Goal: Task Accomplishment & Management: Manage account settings

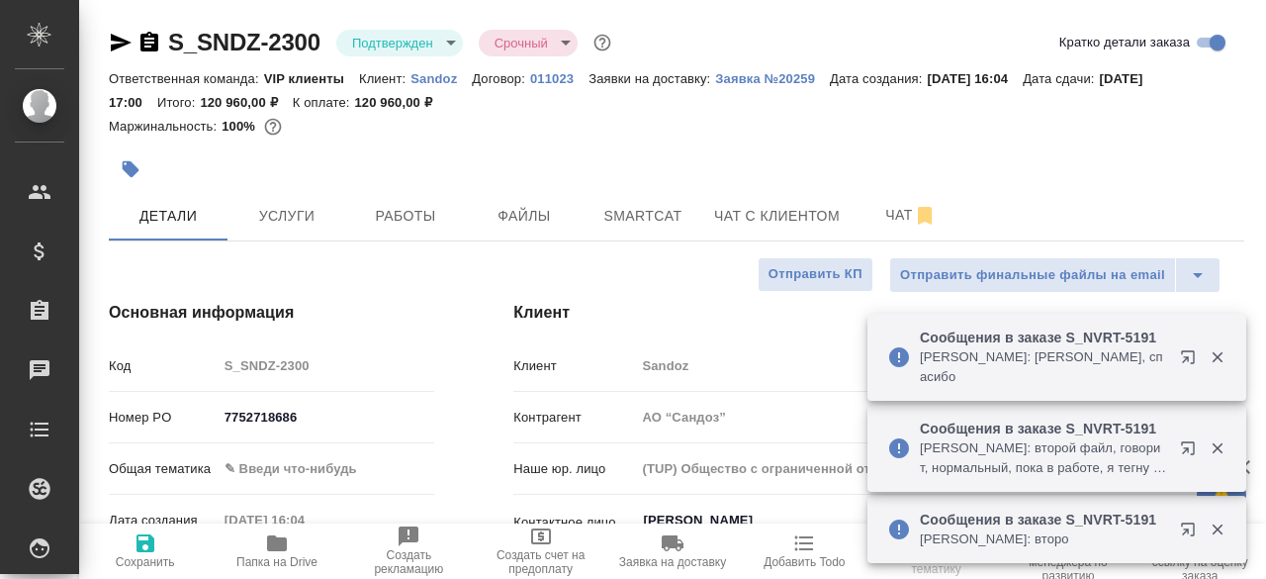
select select "RU"
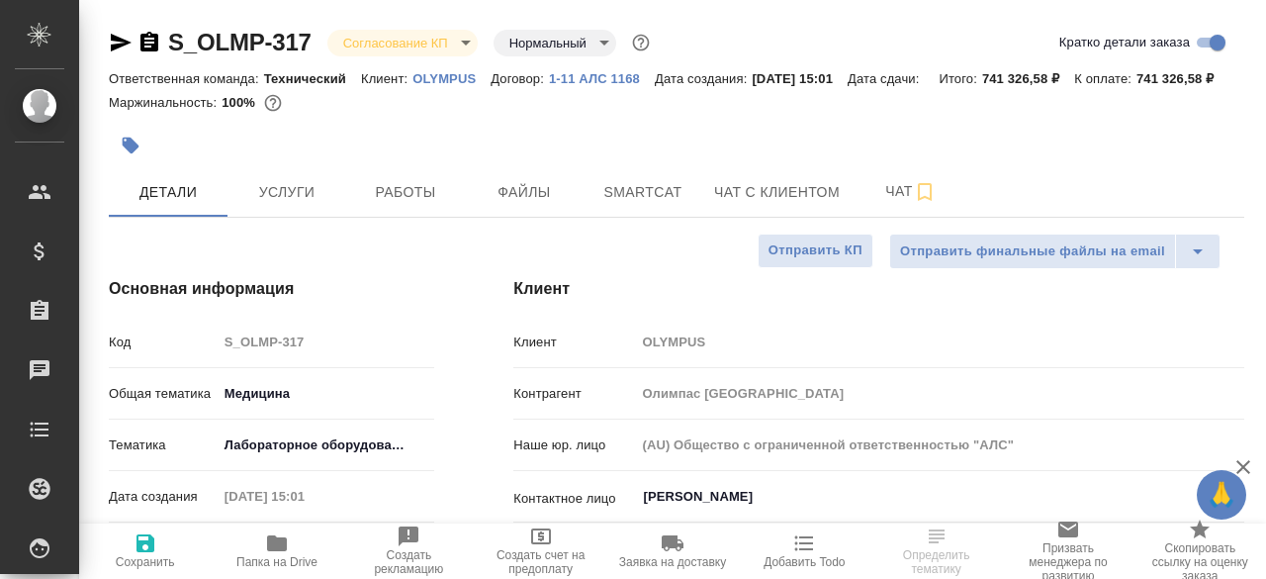
select select "RU"
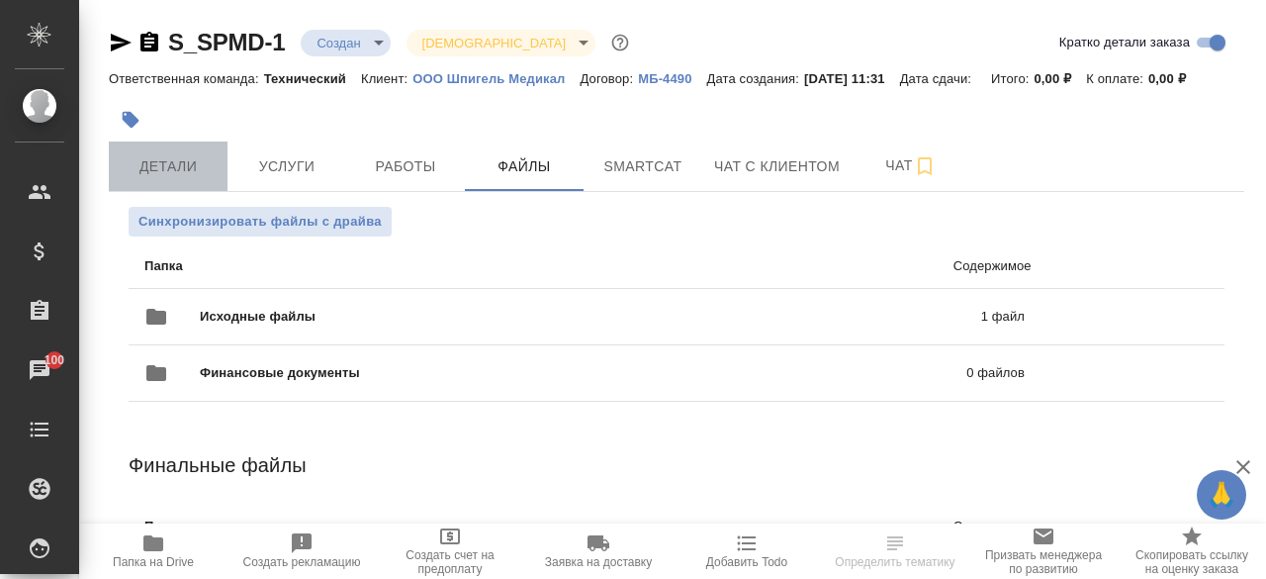
click at [209, 179] on button "Детали" at bounding box center [168, 165] width 119 height 49
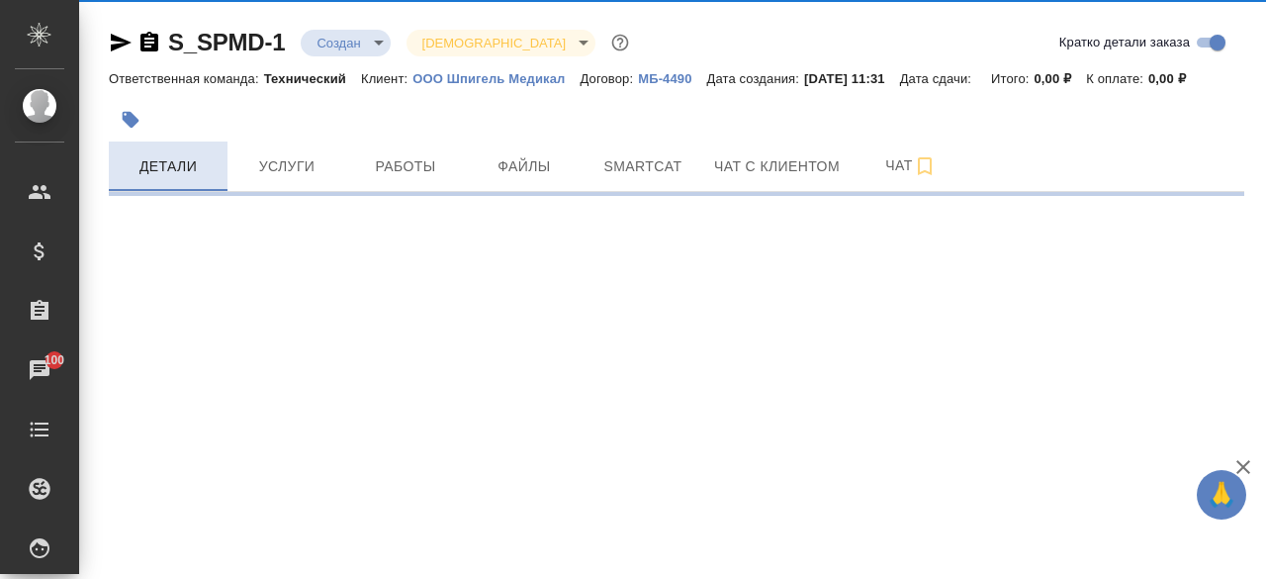
select select "RU"
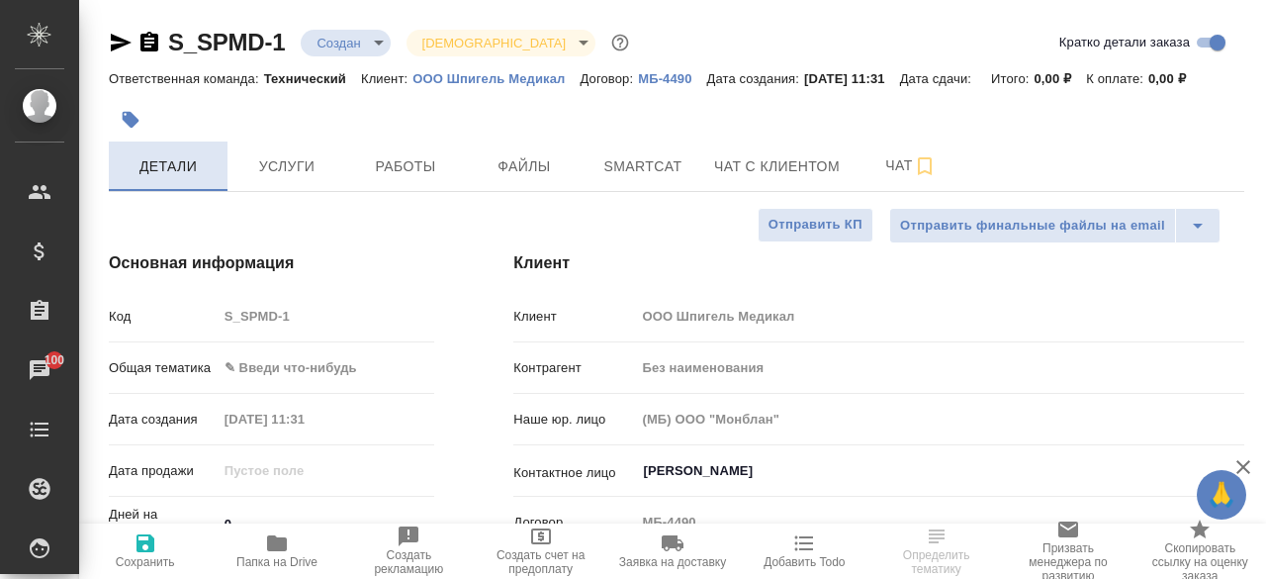
type textarea "x"
click at [1227, 177] on div "Детали Услуги Работы Файлы Smartcat Чат с клиентом Чат" at bounding box center [676, 165] width 1135 height 49
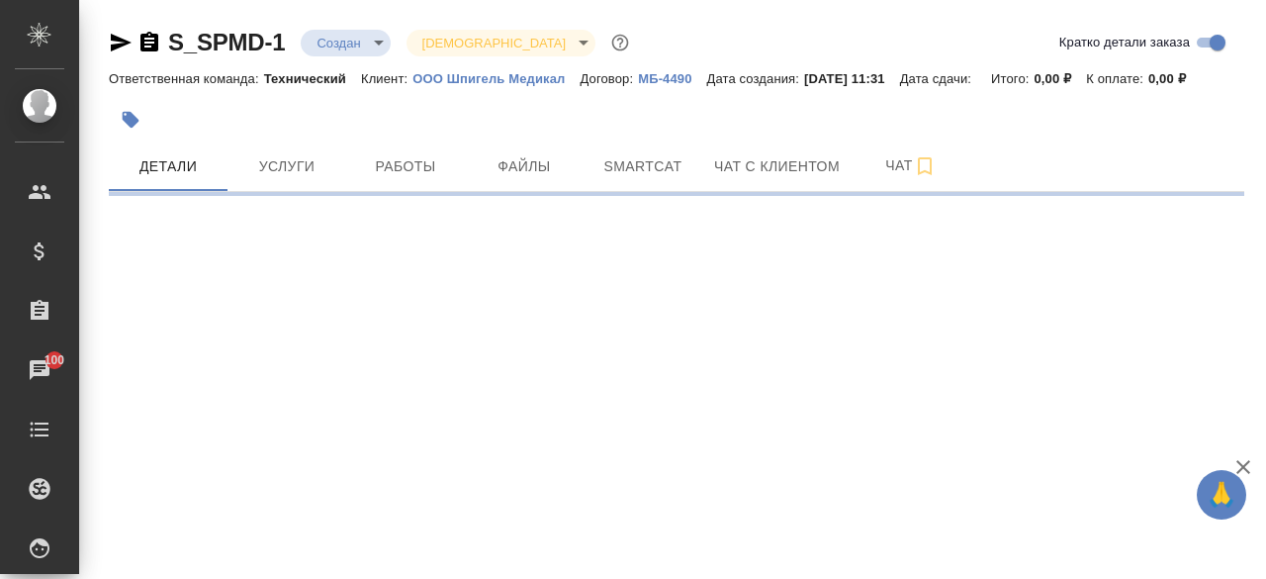
select select "RU"
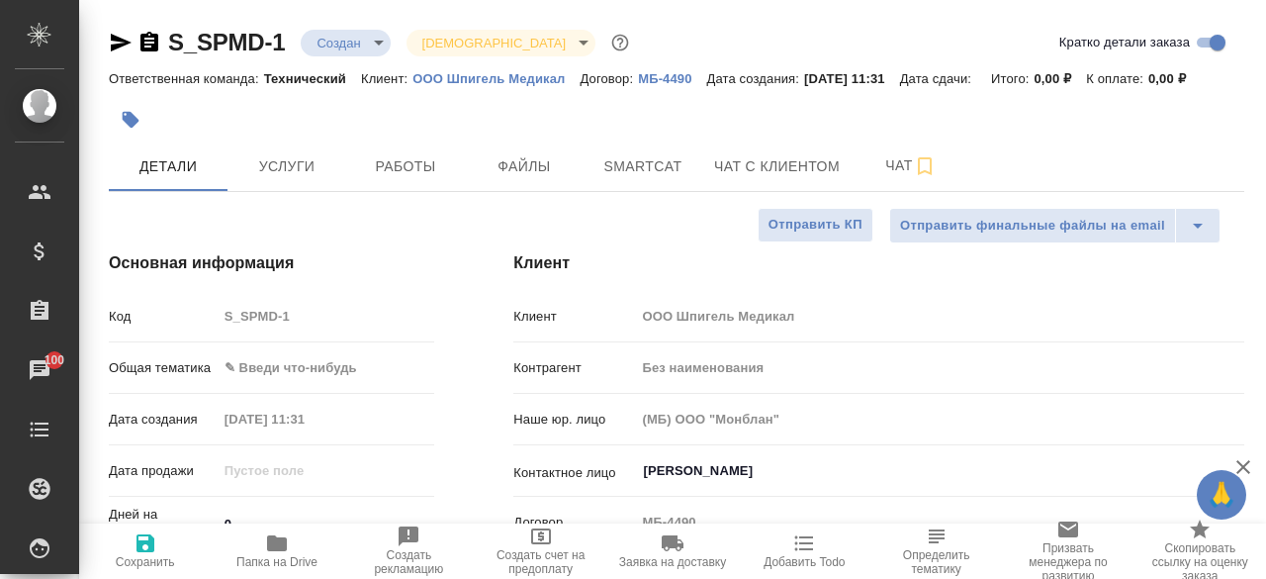
type textarea "x"
click at [520, 82] on p "ООО Шпигель Медикал" at bounding box center [495, 78] width 167 height 15
type textarea "x"
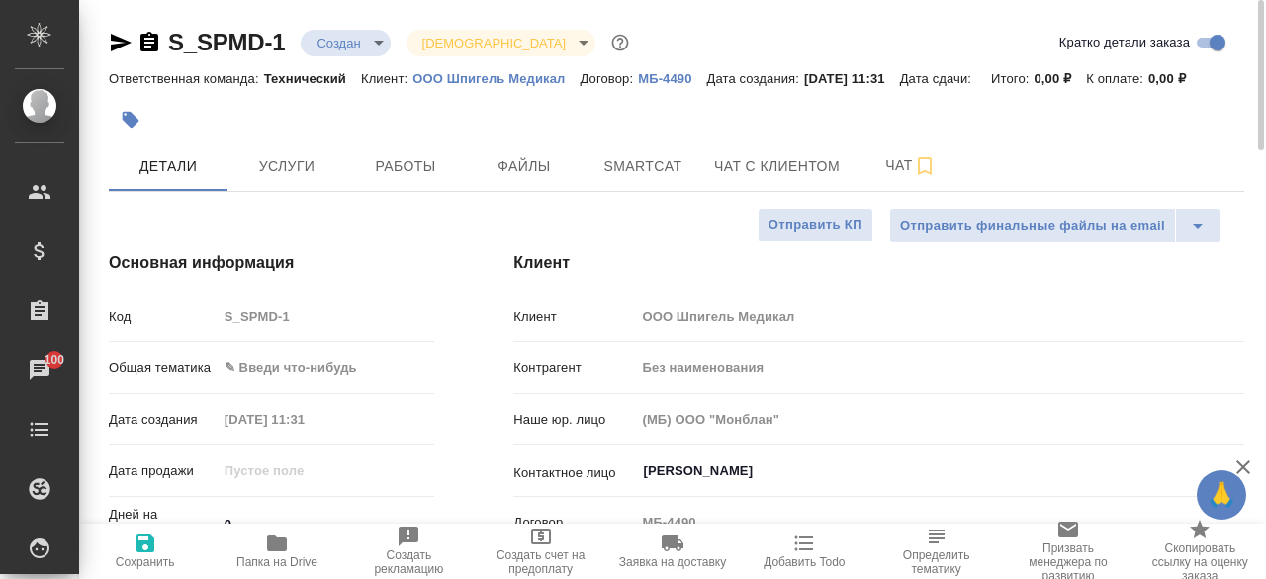
type textarea "x"
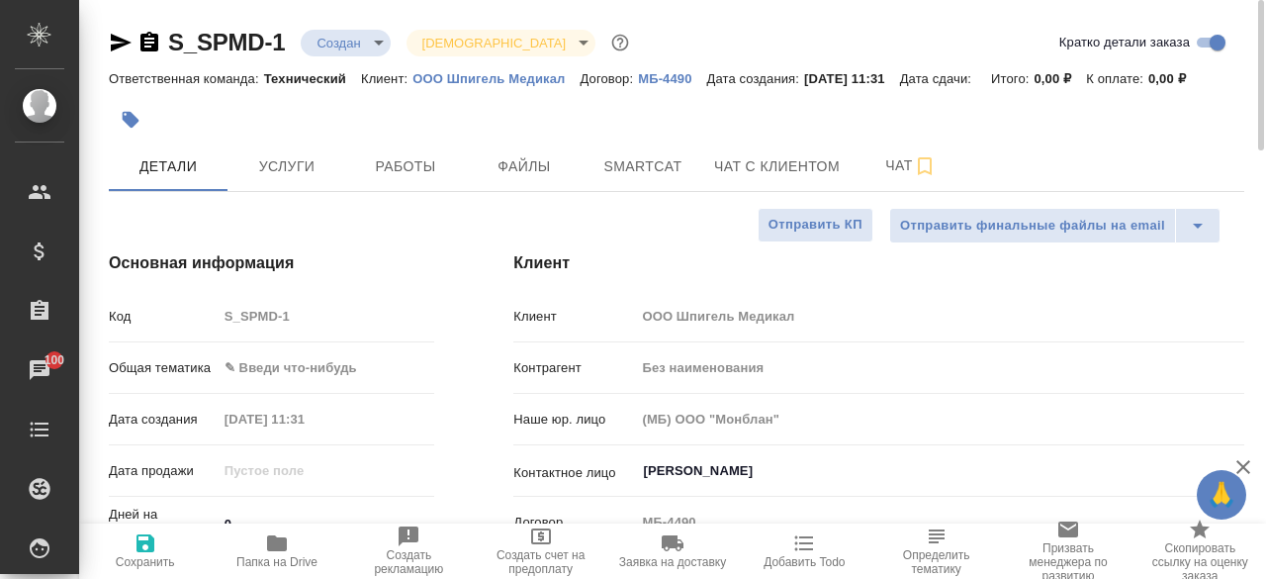
type textarea "x"
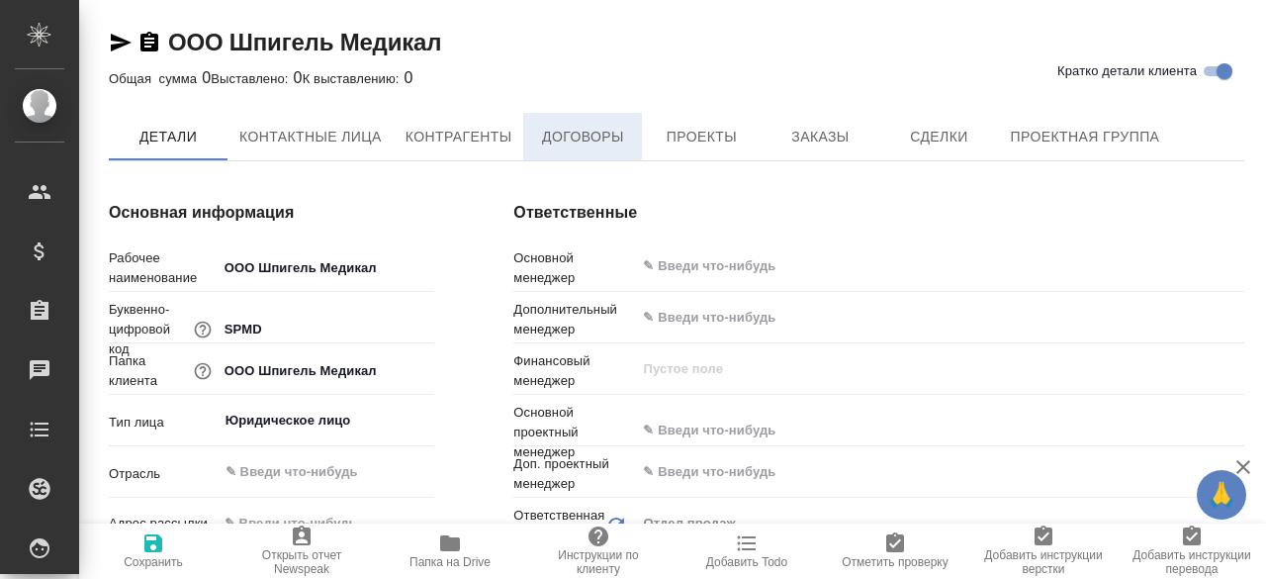
type input "(МБ) ООО "Монблан""
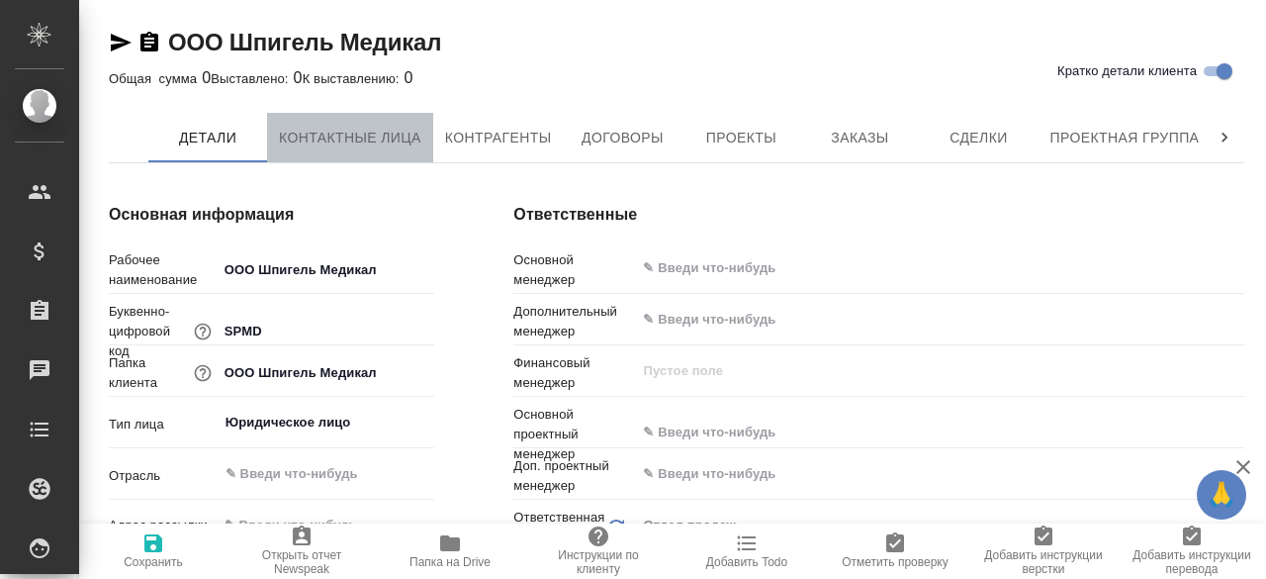
click at [358, 143] on span "Контактные лица" at bounding box center [350, 138] width 142 height 25
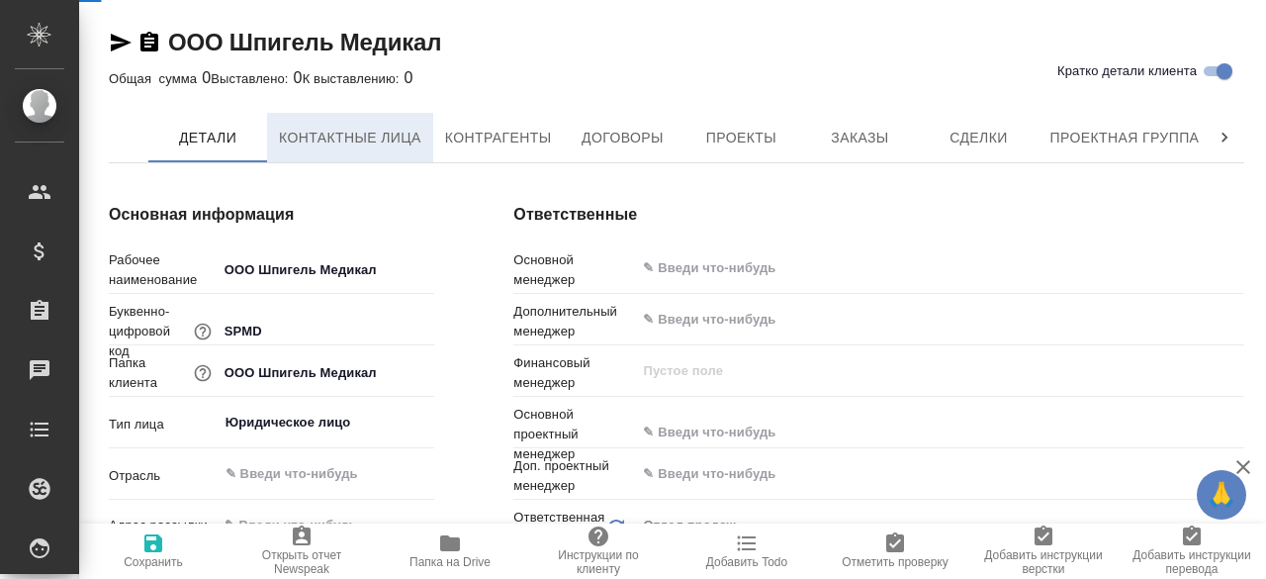
select select "RU"
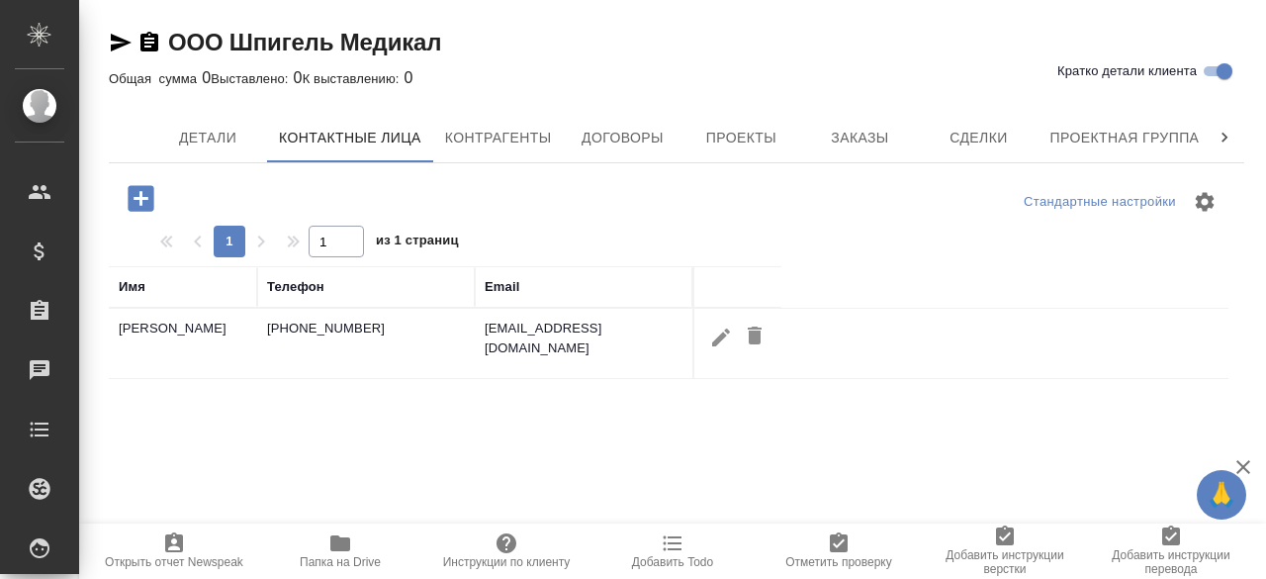
click at [593, 328] on td "popovaanny456@gmail.com" at bounding box center [584, 343] width 218 height 69
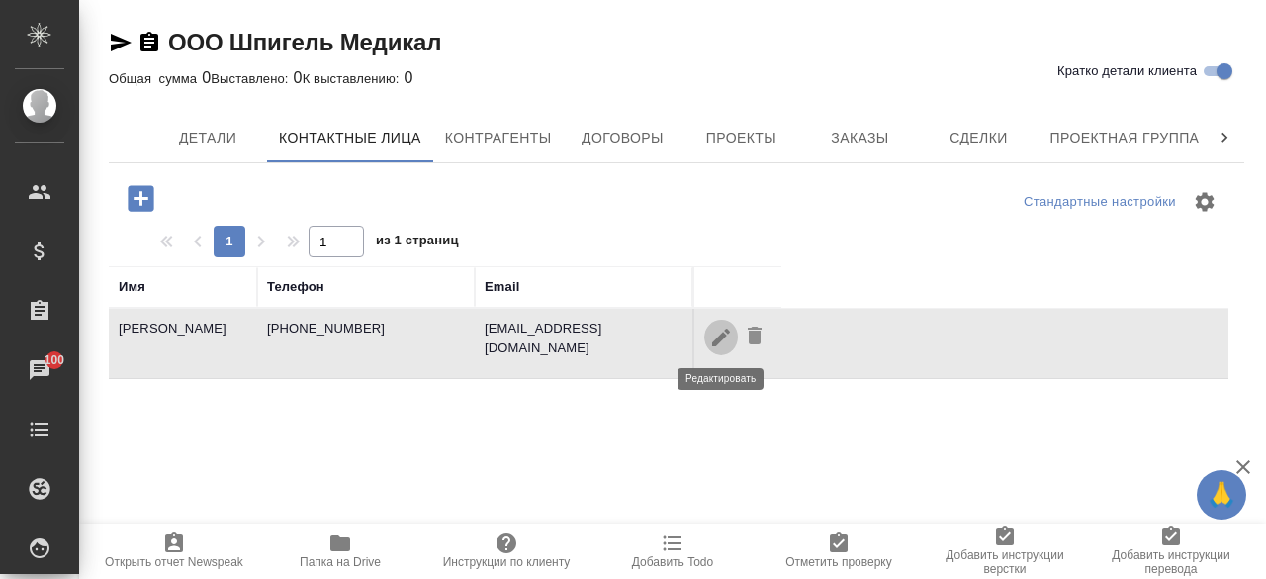
click at [726, 336] on icon "button" at bounding box center [721, 337] width 24 height 24
type input "Попова"
type input "Анна"
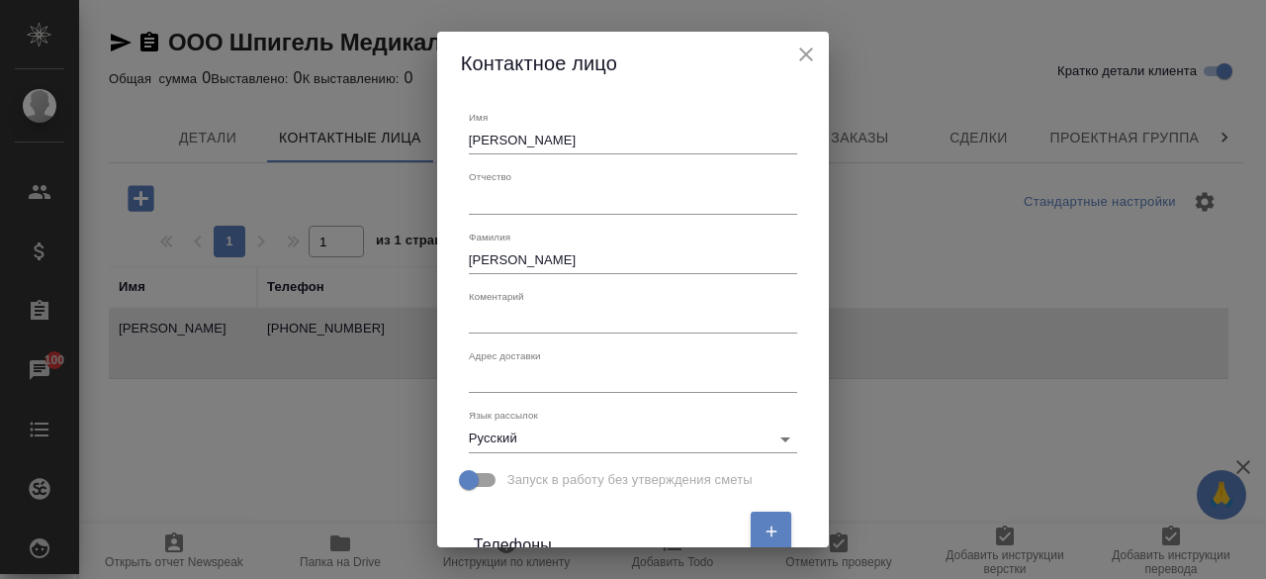
scroll to position [396, 0]
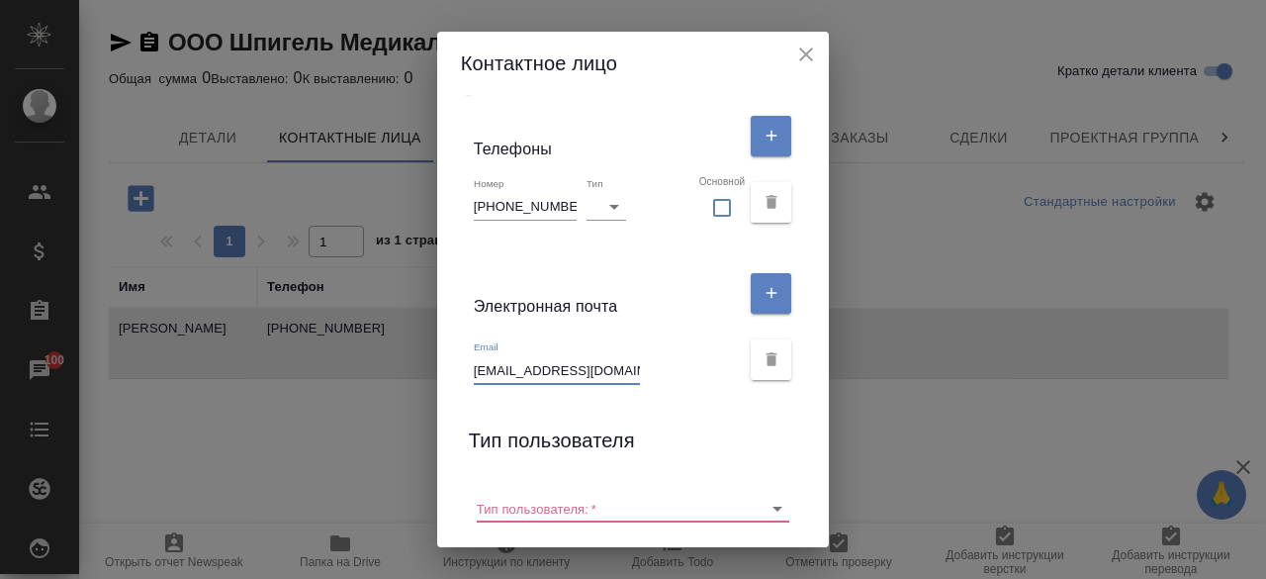
click at [595, 363] on input "popovaanny456@gmail.com" at bounding box center [557, 370] width 166 height 28
click at [603, 367] on input "popovaanny456@gmail.com" at bounding box center [557, 370] width 166 height 28
click at [612, 371] on input "popovaanny456@gmail.com" at bounding box center [557, 370] width 166 height 28
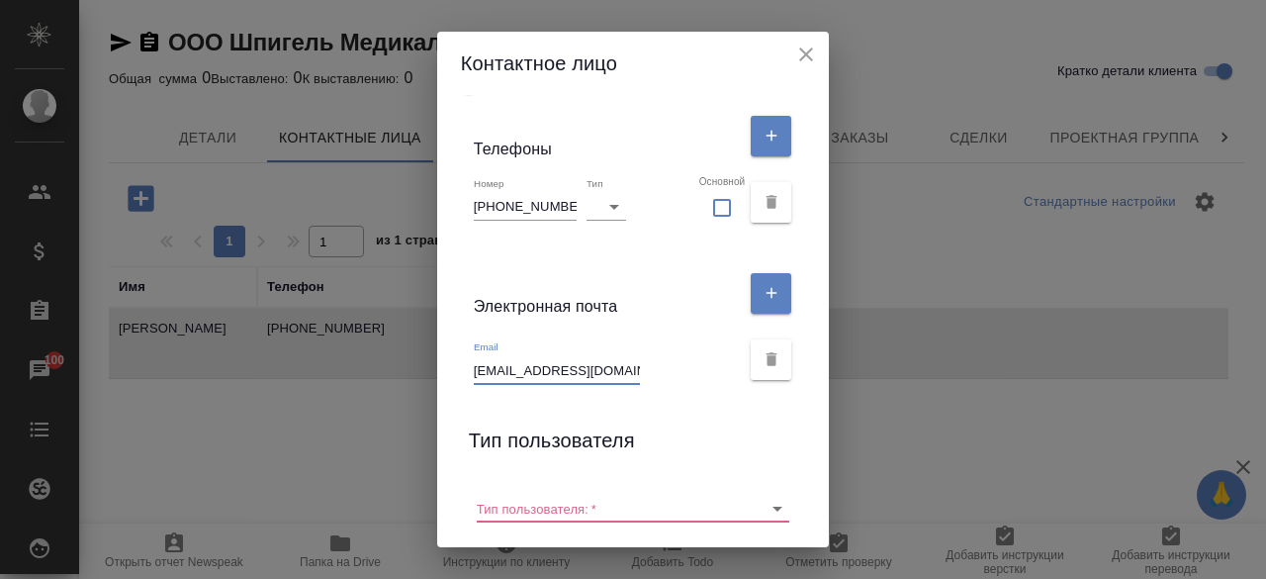
click at [612, 371] on input "popovaanny456@gmail.com" at bounding box center [557, 370] width 166 height 28
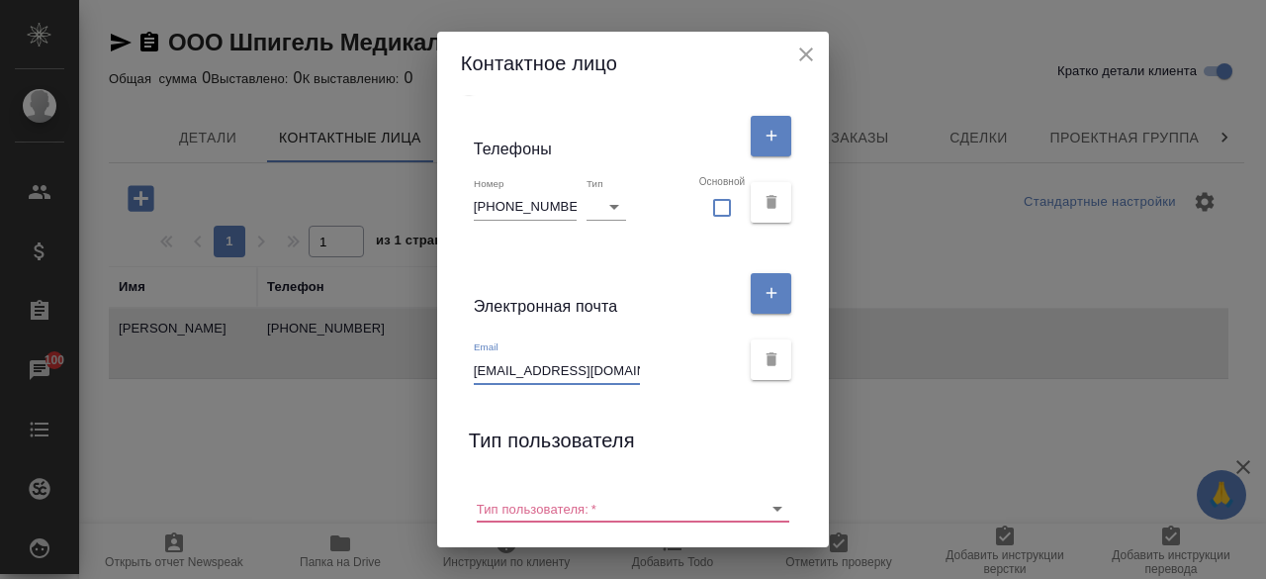
click at [612, 371] on input "popovaanny456@gmail.com" at bounding box center [557, 370] width 166 height 28
click at [390, 423] on div "Контактное лицо Имя Попова Отчество Фамилия Анна Коментарий x Адрес доставки x …" at bounding box center [633, 289] width 1266 height 579
click at [814, 52] on icon "close" at bounding box center [806, 55] width 24 height 24
